Goal: Book appointment/travel/reservation

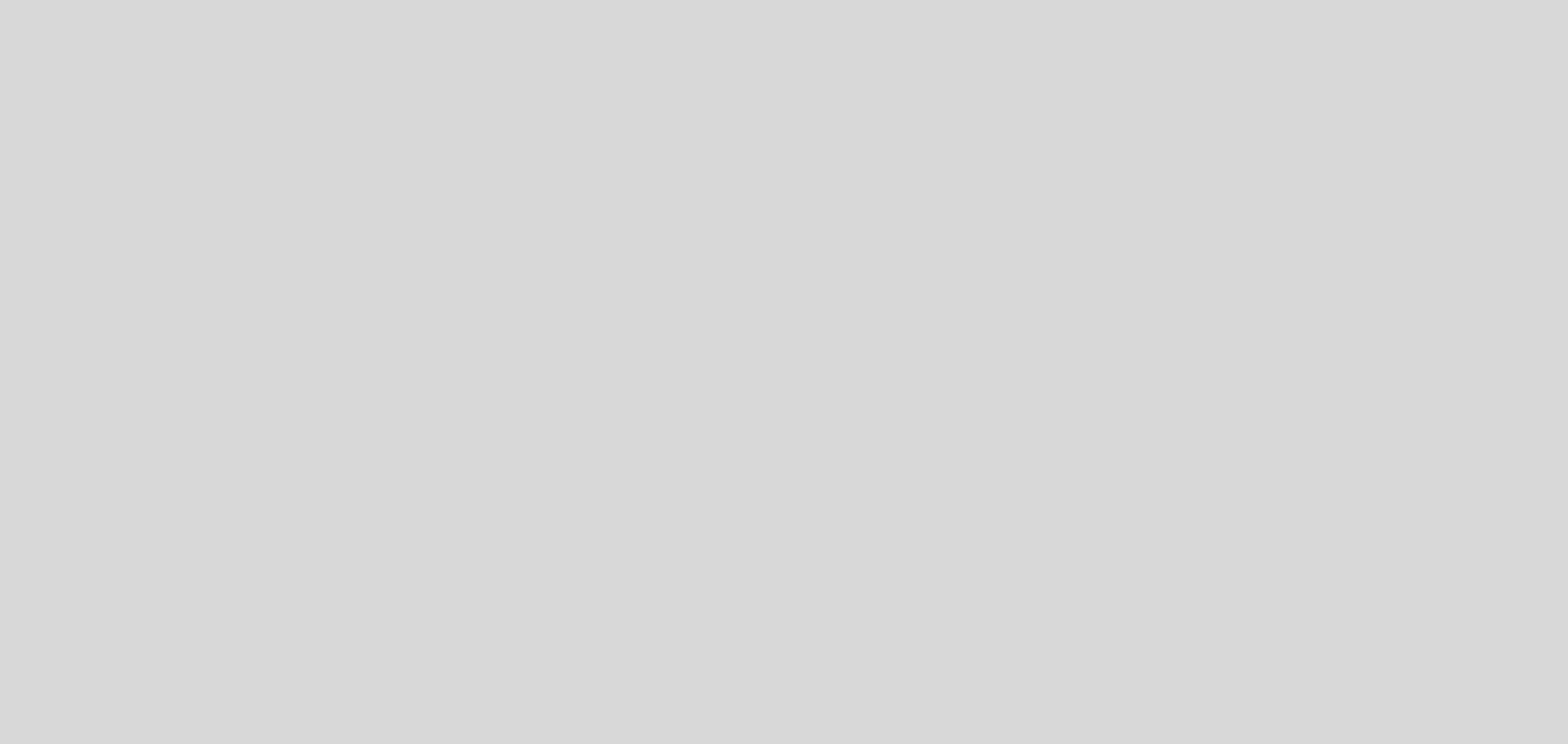
select select "es"
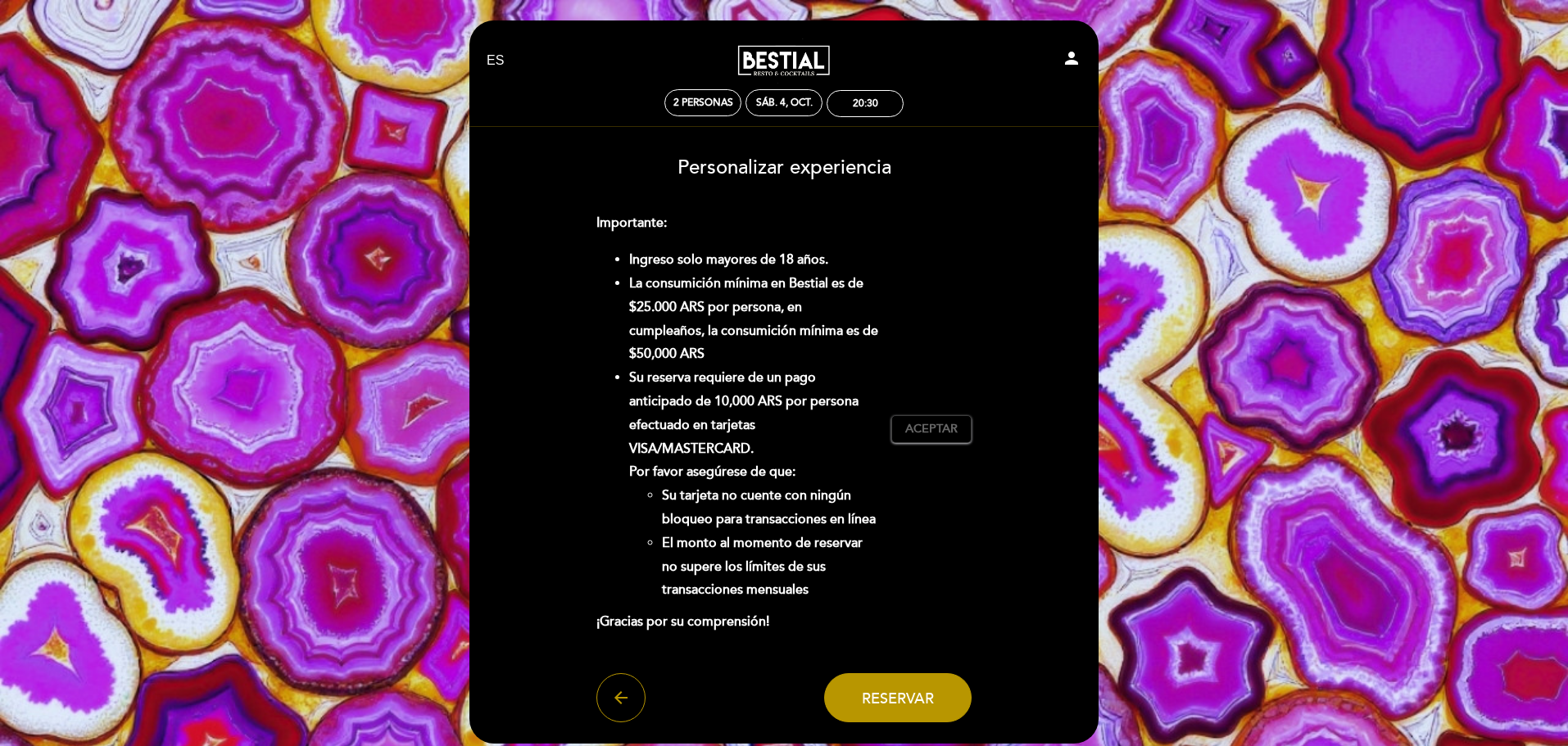
click at [619, 704] on icon "arrow_back" at bounding box center [621, 698] width 20 height 20
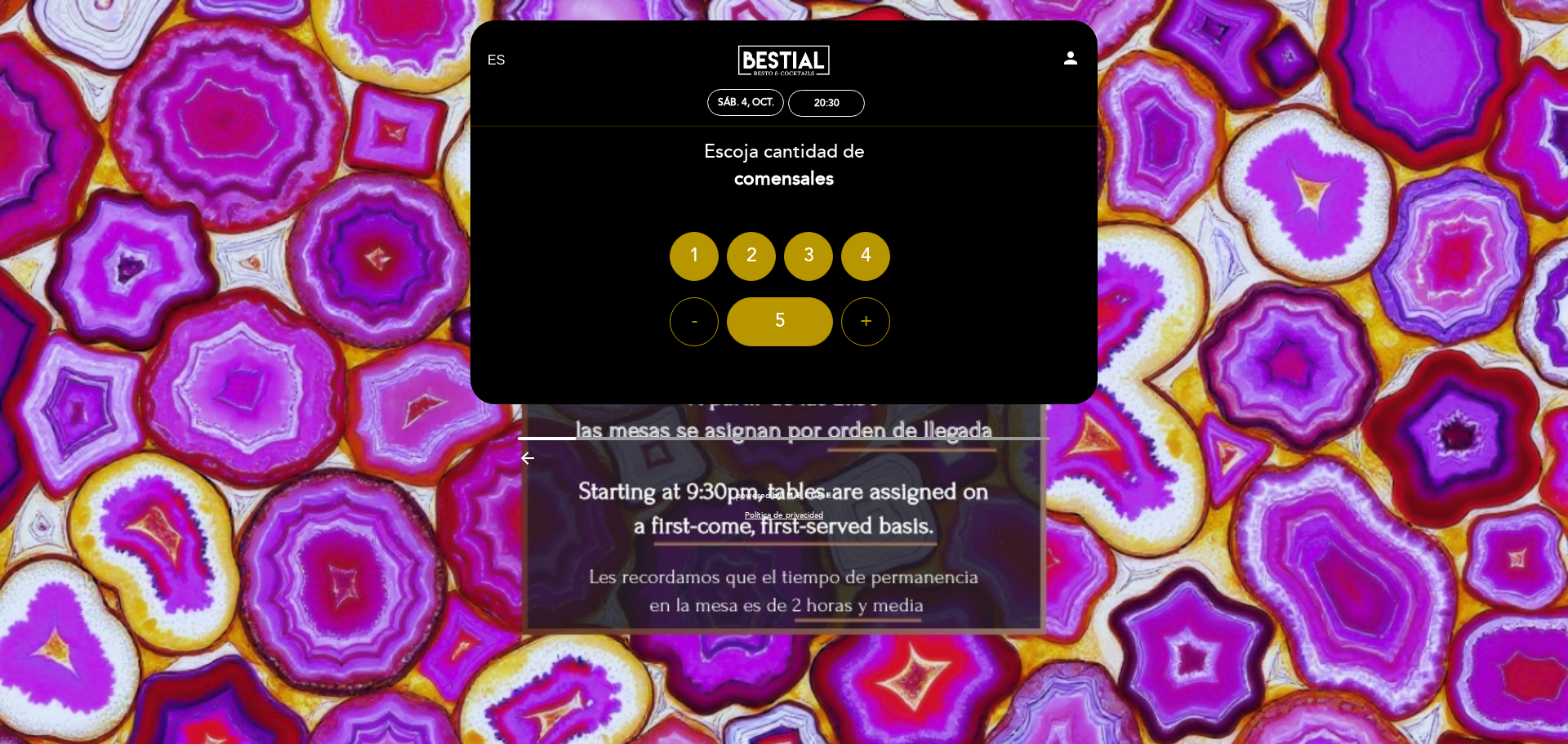
click at [583, 508] on div "Política de privacidad" at bounding box center [784, 511] width 652 height 20
